Goal: Transaction & Acquisition: Purchase product/service

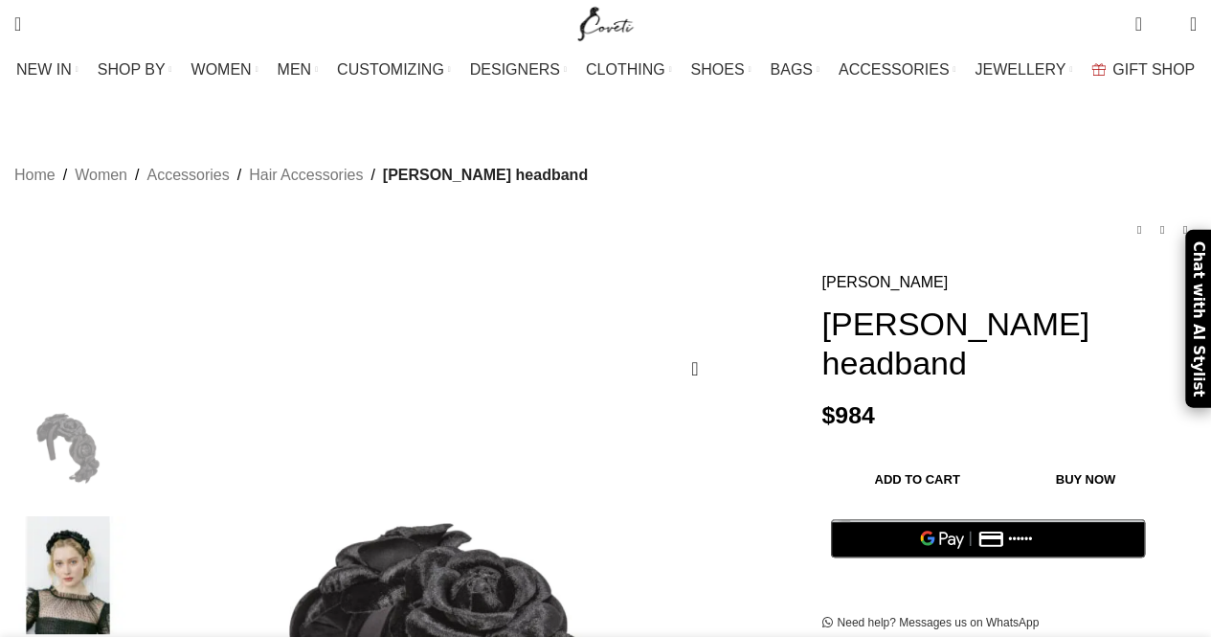
click at [1086, 336] on h1 "[PERSON_NAME] headband" at bounding box center [1008, 343] width 375 height 79
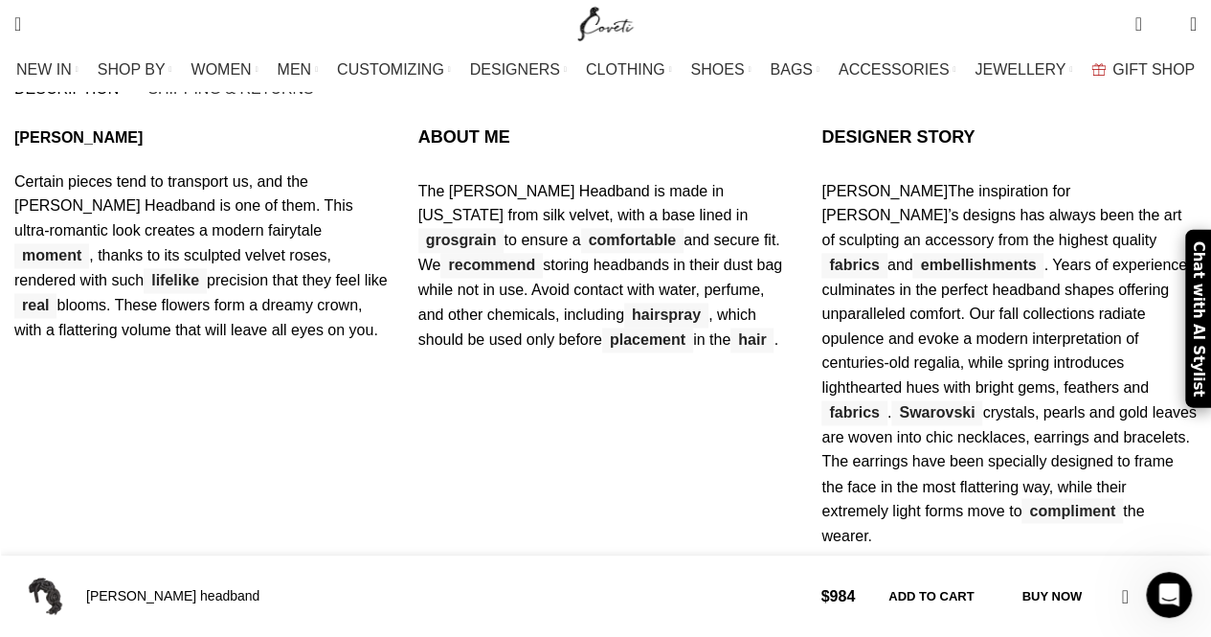
scroll to position [0, 806]
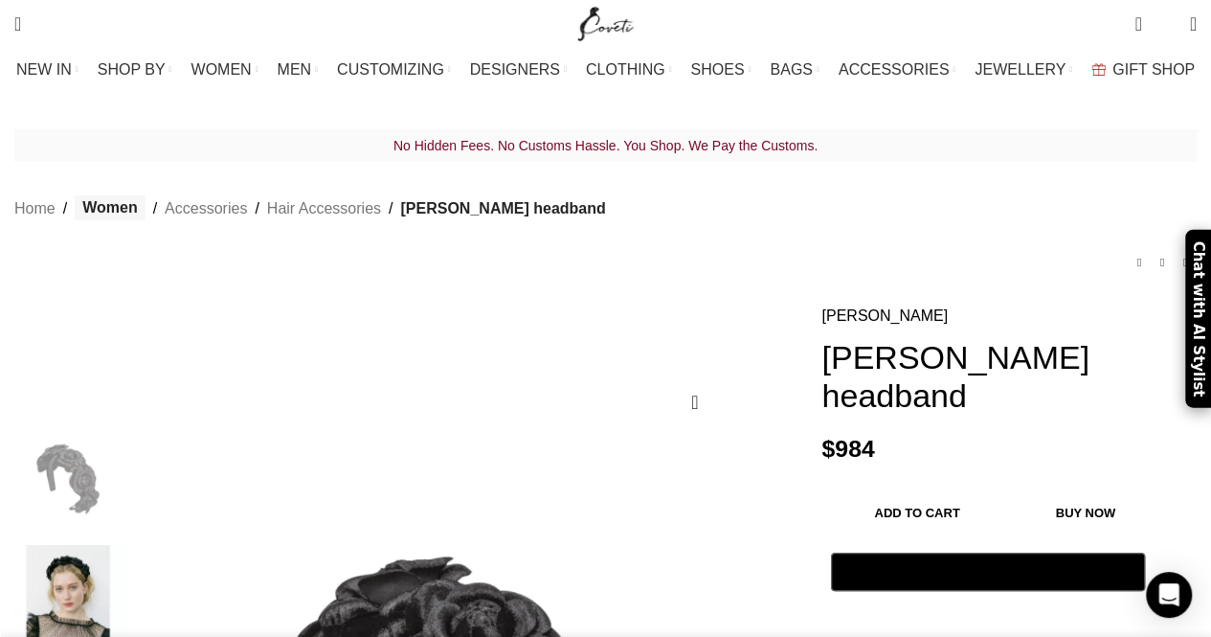
scroll to position [0, 201]
